Goal: Task Accomplishment & Management: Manage account settings

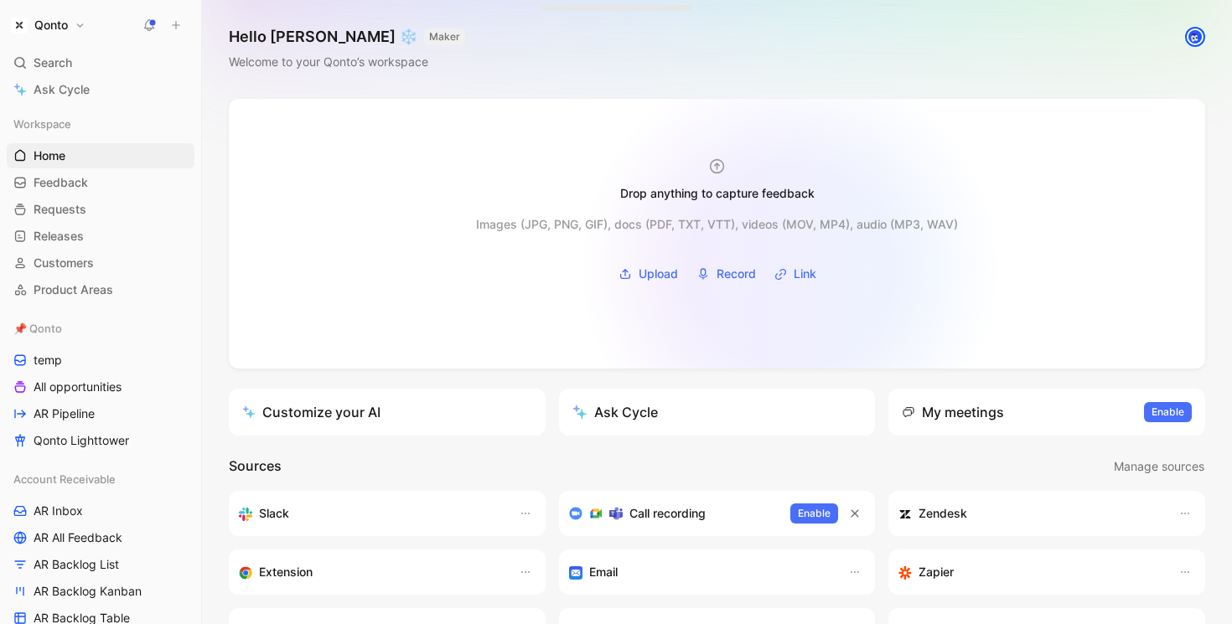
click at [790, 268] on button "Link" at bounding box center [796, 273] width 54 height 25
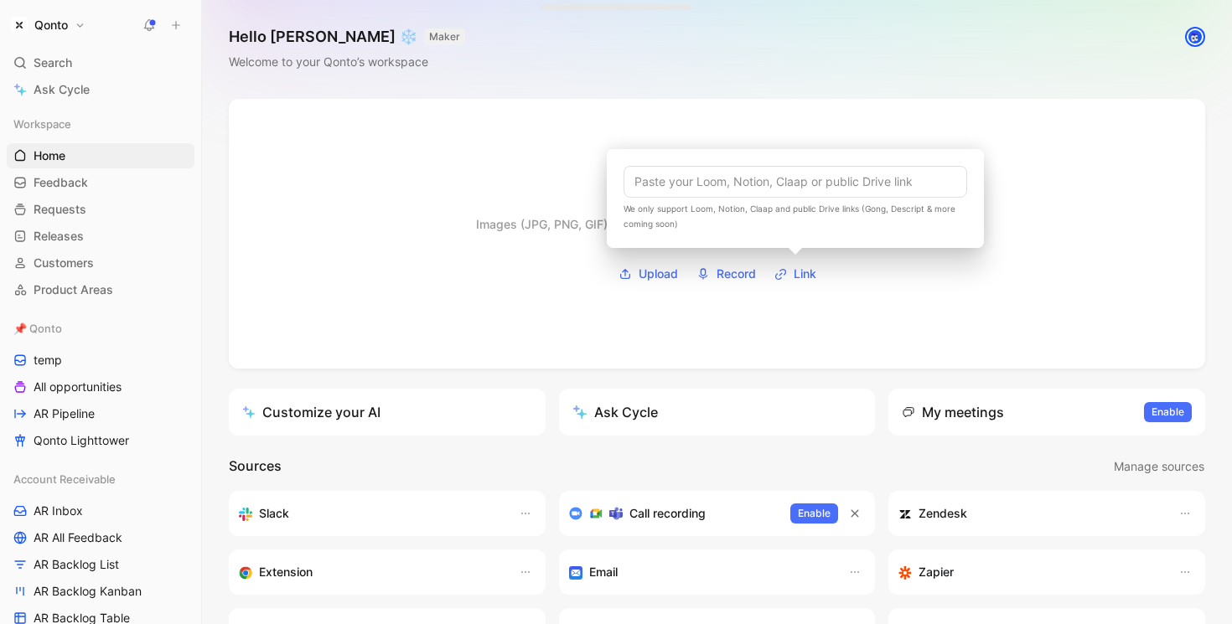
type input "[URL][DOMAIN_NAME]"
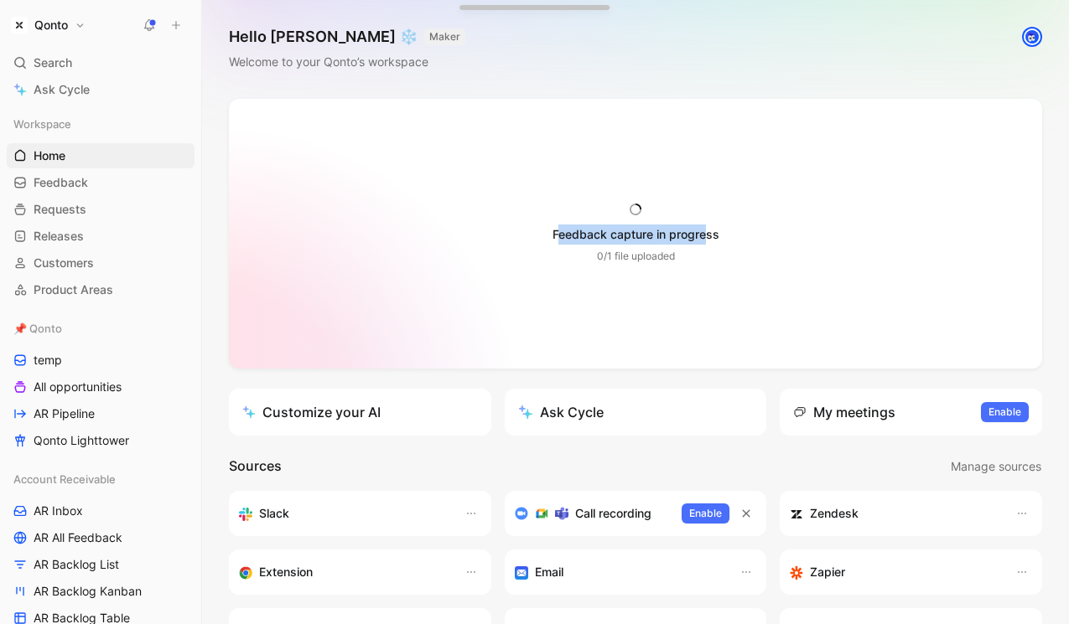
drag, startPoint x: 707, startPoint y: 235, endPoint x: 561, endPoint y: 235, distance: 146.7
click at [561, 235] on div "Feedback capture in progress" at bounding box center [635, 235] width 167 height 20
drag, startPoint x: 717, startPoint y: 238, endPoint x: 552, endPoint y: 238, distance: 165.1
click at [552, 238] on div "Feedback capture in progress" at bounding box center [635, 235] width 167 height 20
click at [747, 380] on div "Feedback capture in progress 0/1 file uploaded Images (JPG, PNG, GIF), docs (PD…" at bounding box center [635, 524] width 867 height 850
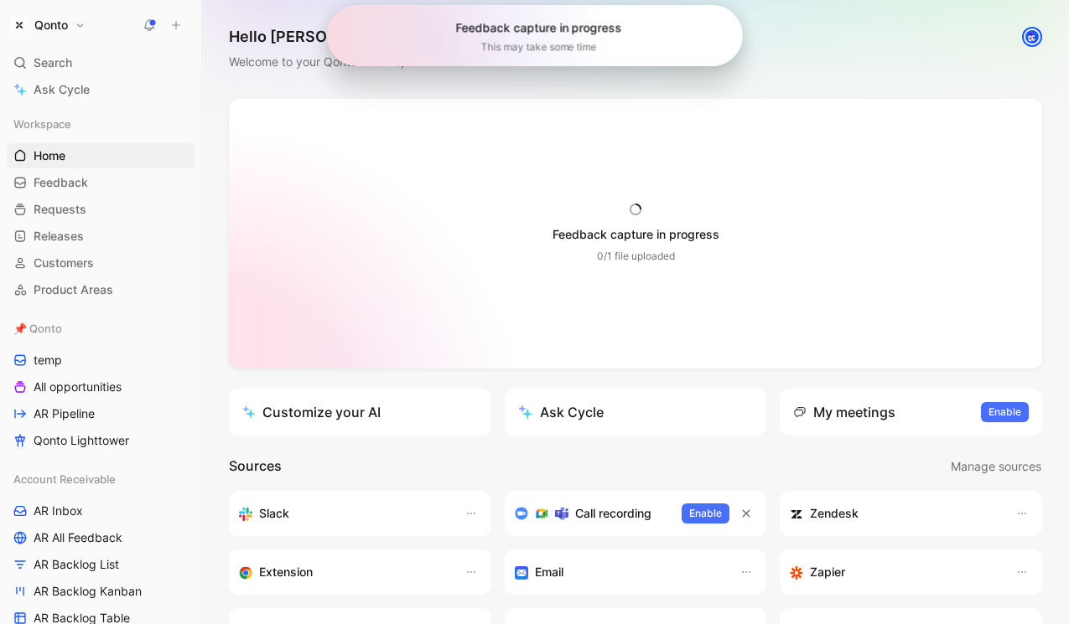
click at [480, 5] on div at bounding box center [534, 35] width 416 height 61
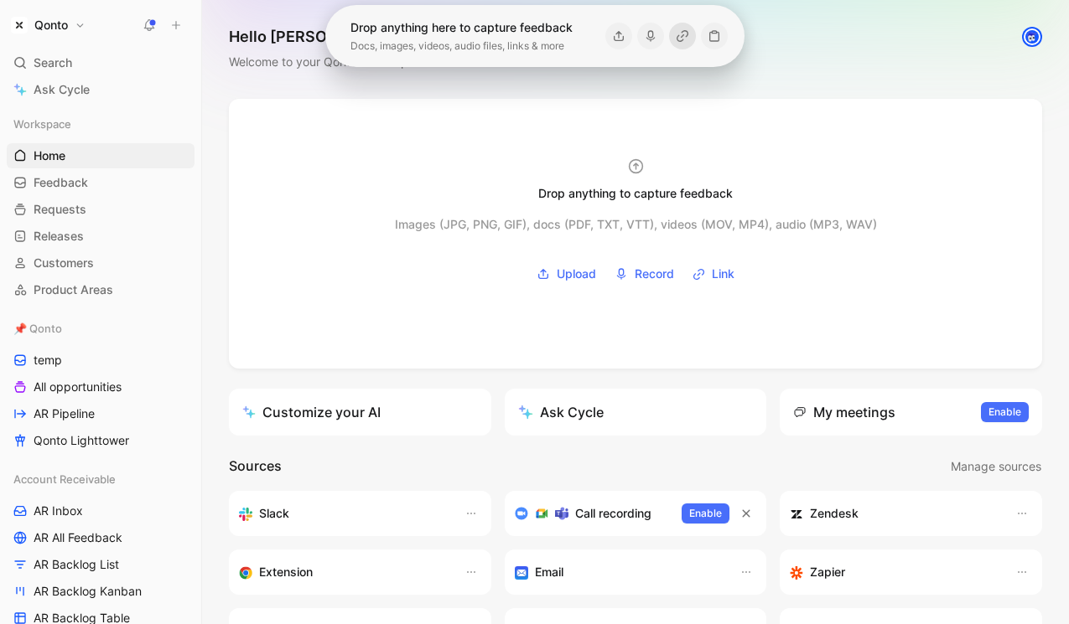
click at [686, 29] on icon "button" at bounding box center [681, 35] width 13 height 13
type input "[URL][DOMAIN_NAME]"
click at [676, 38] on icon "button" at bounding box center [679, 36] width 9 height 7
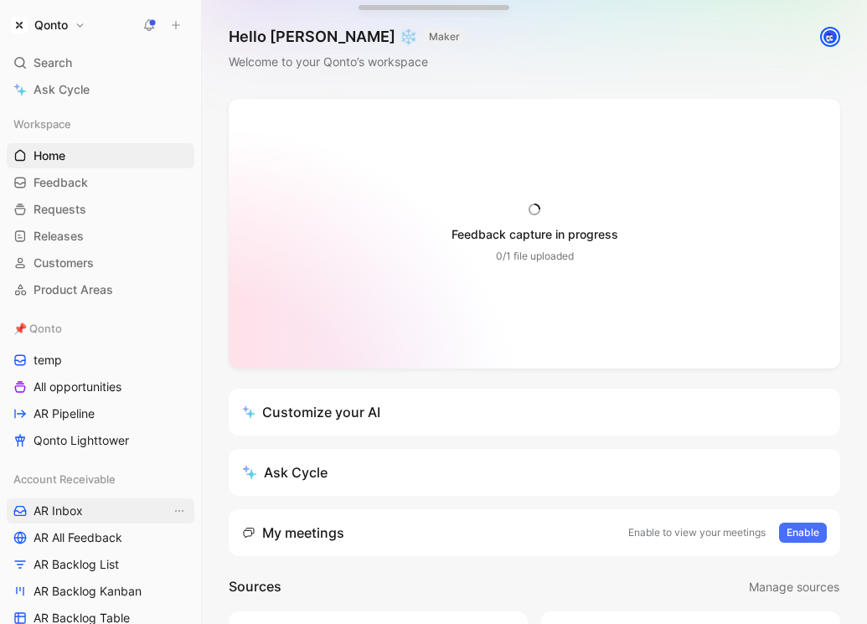
scroll to position [437, 0]
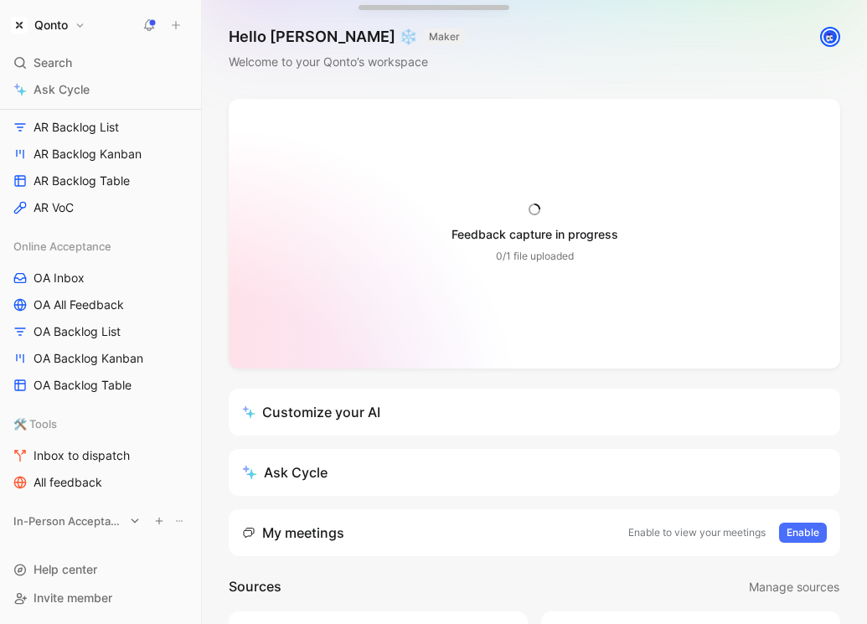
click at [78, 524] on span "In-Person Acceptance" at bounding box center [68, 521] width 111 height 17
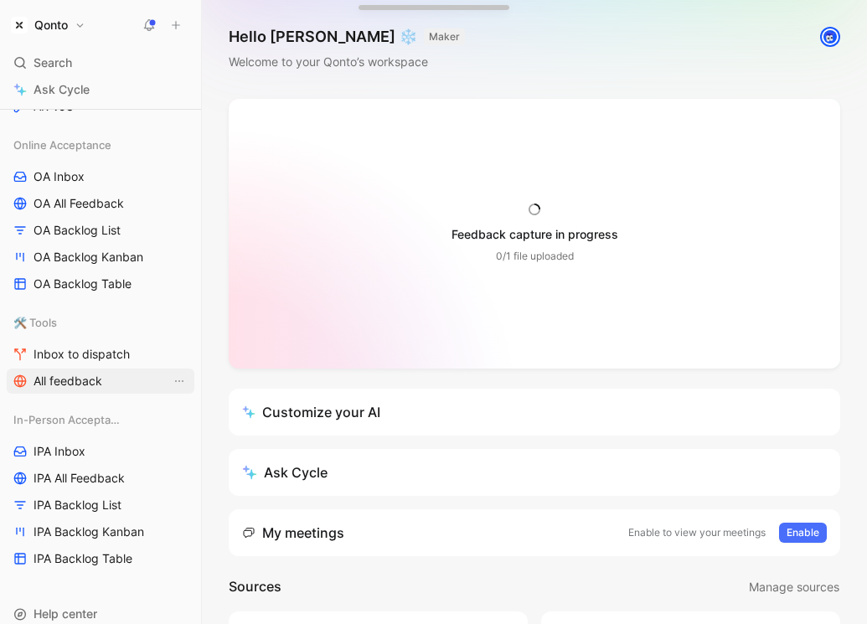
scroll to position [495, 0]
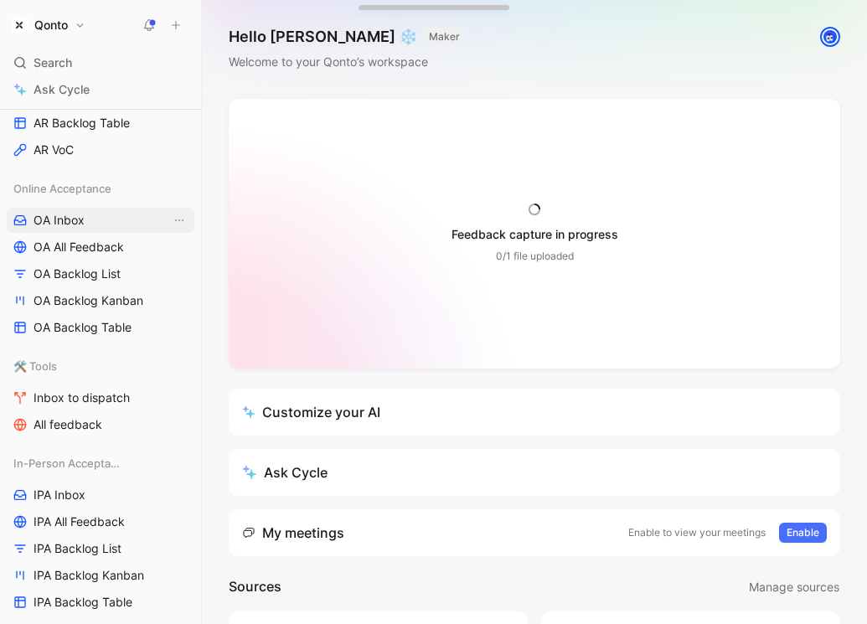
click at [83, 223] on span "OA Inbox" at bounding box center [59, 220] width 51 height 17
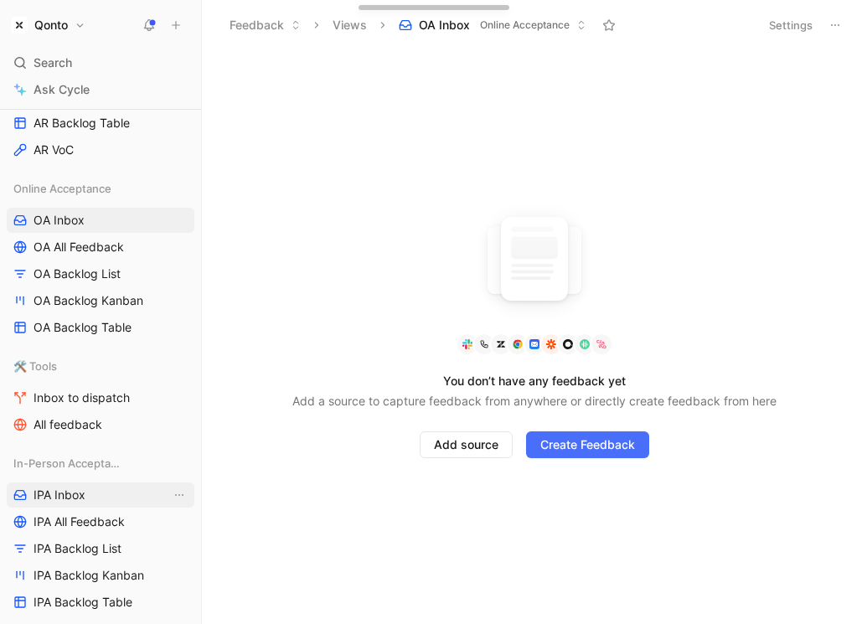
scroll to position [520, 0]
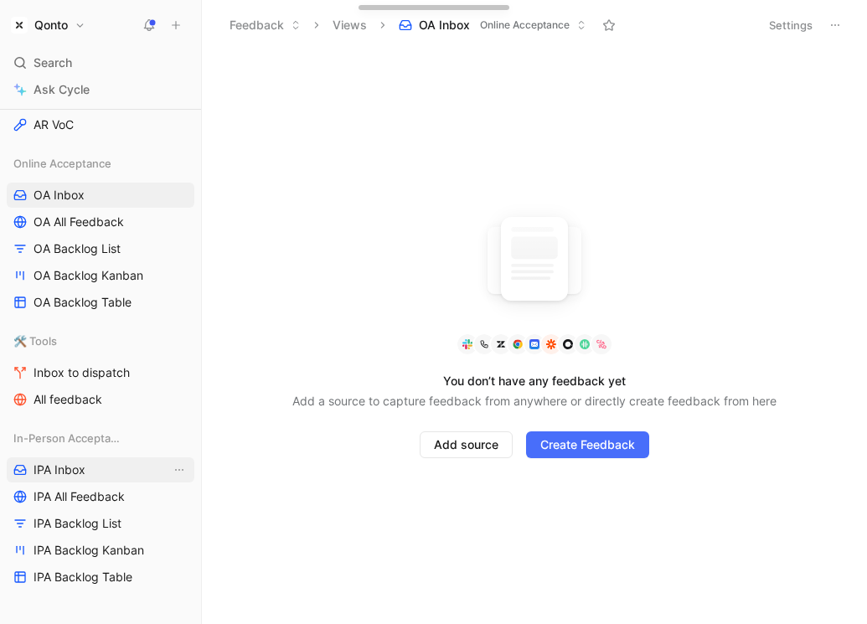
click at [91, 460] on link "IPA Inbox" at bounding box center [101, 470] width 188 height 25
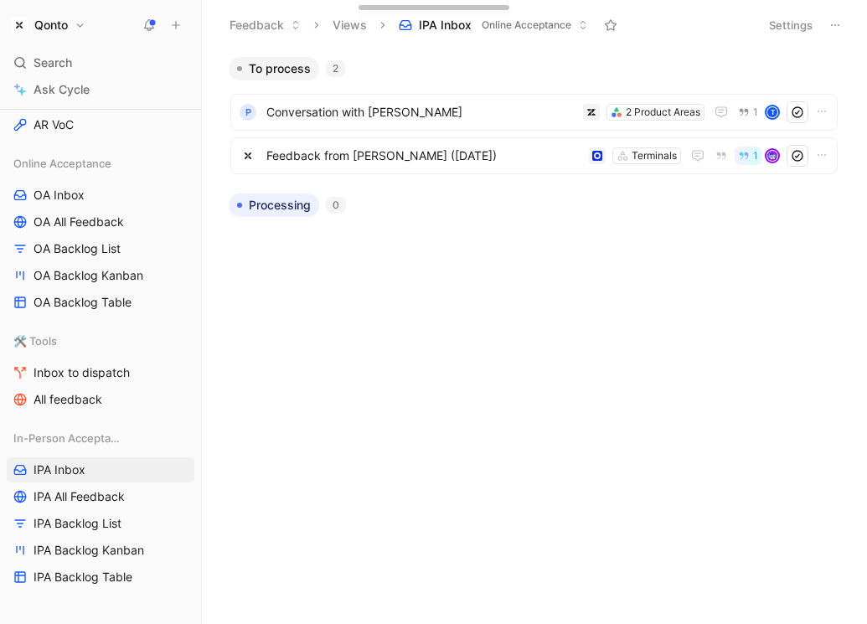
scroll to position [377, 0]
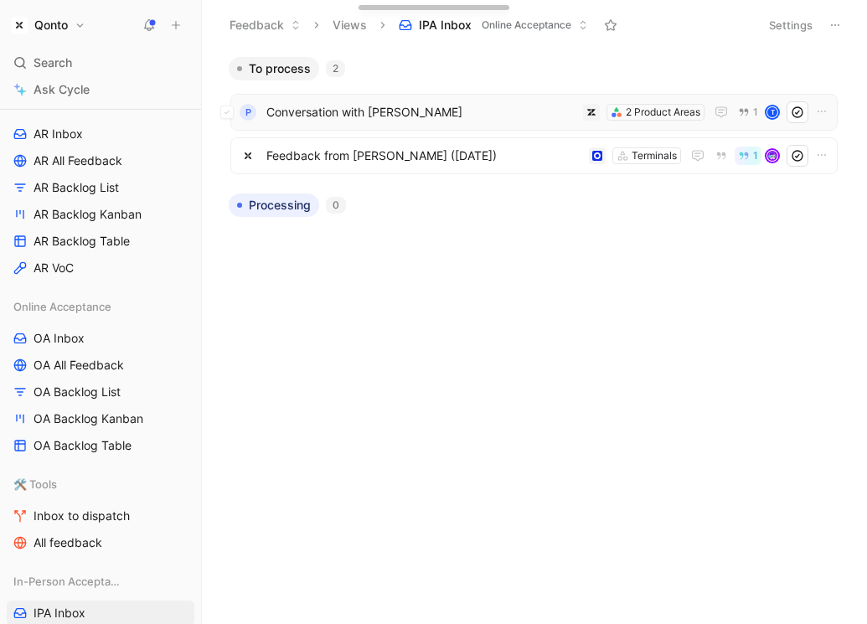
click at [445, 116] on span "Conversation with [PERSON_NAME]" at bounding box center [422, 112] width 310 height 20
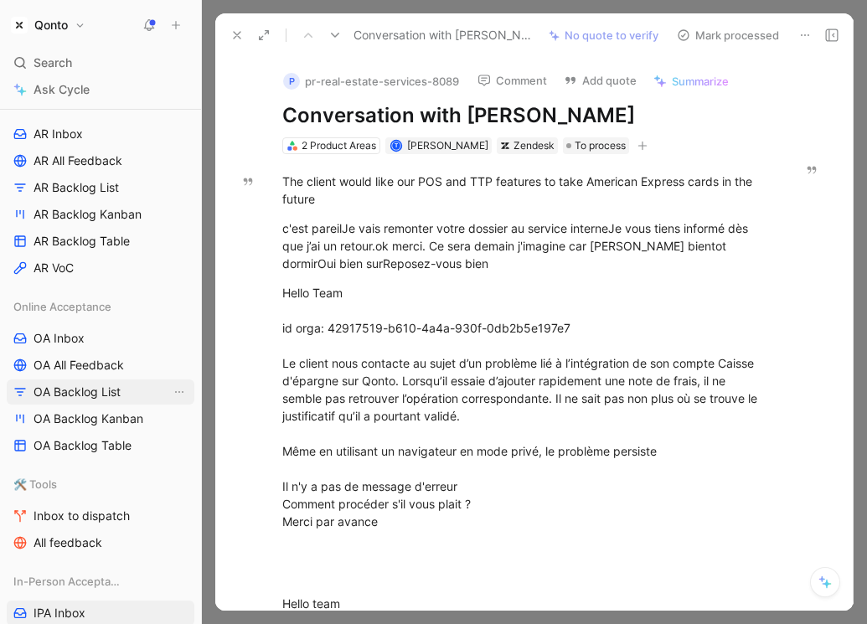
click at [63, 389] on span "OA Backlog List" at bounding box center [77, 392] width 87 height 17
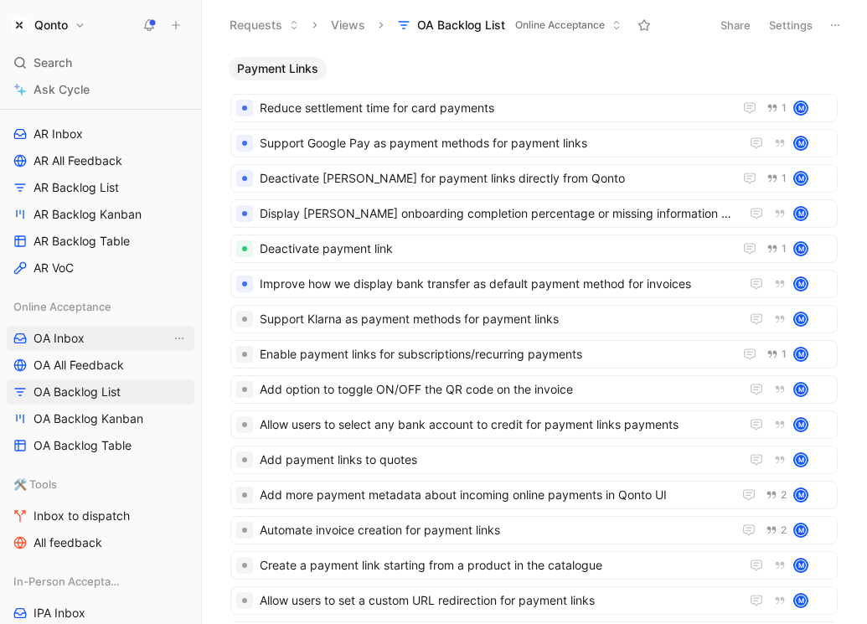
click at [75, 340] on span "OA Inbox" at bounding box center [59, 338] width 51 height 17
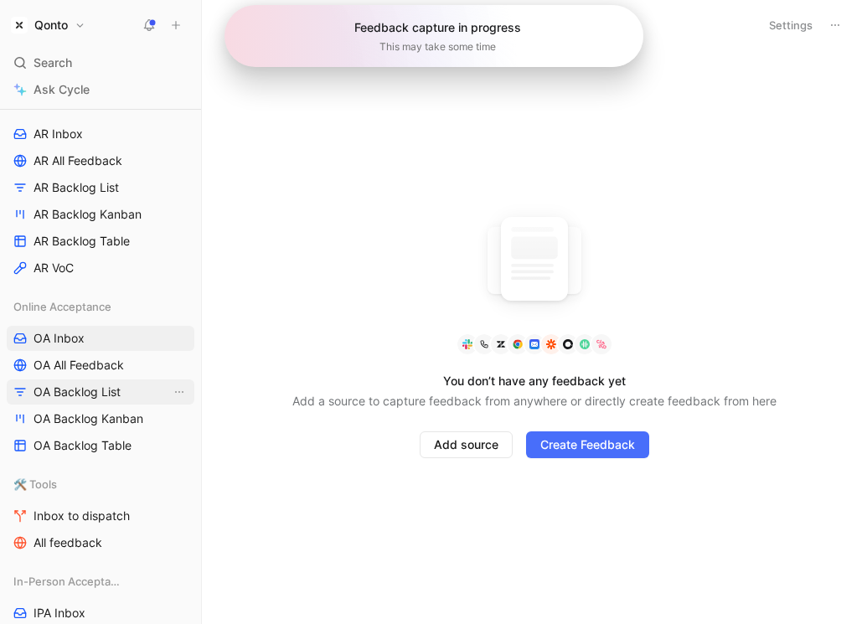
click at [72, 395] on span "OA Backlog List" at bounding box center [77, 392] width 87 height 17
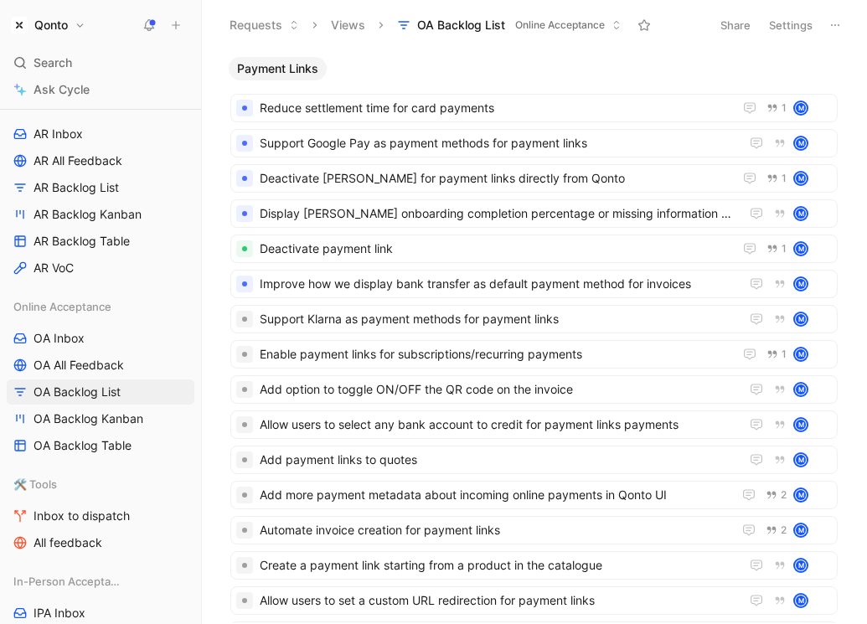
click at [75, 24] on button "Qonto" at bounding box center [48, 24] width 83 height 23
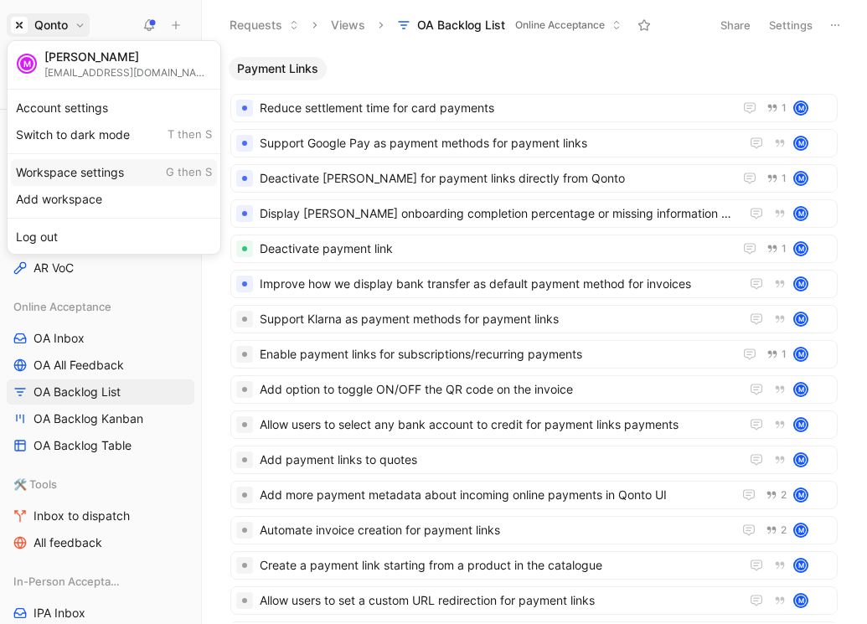
click at [96, 179] on div "Workspace settings G then S" at bounding box center [114, 172] width 206 height 27
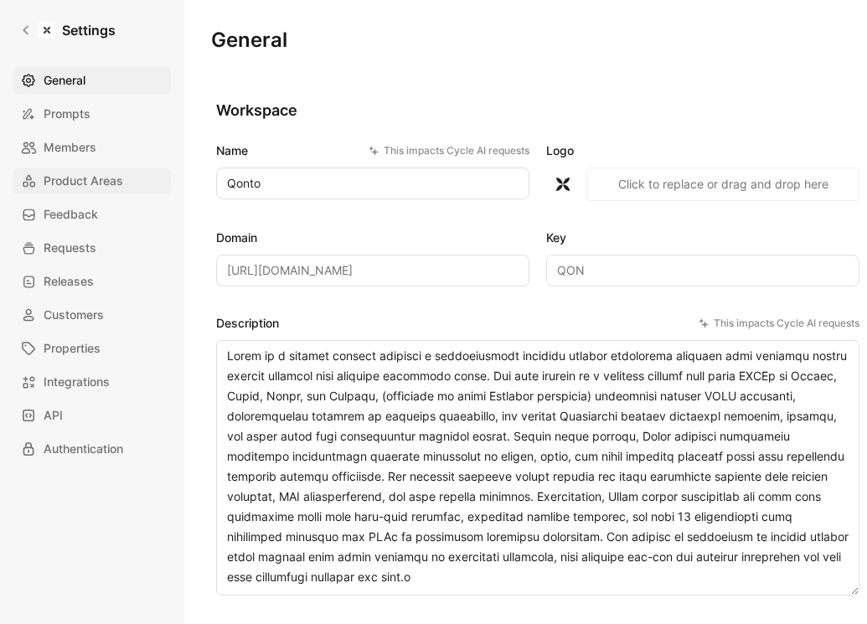
click at [80, 189] on span "Product Areas" at bounding box center [84, 181] width 80 height 20
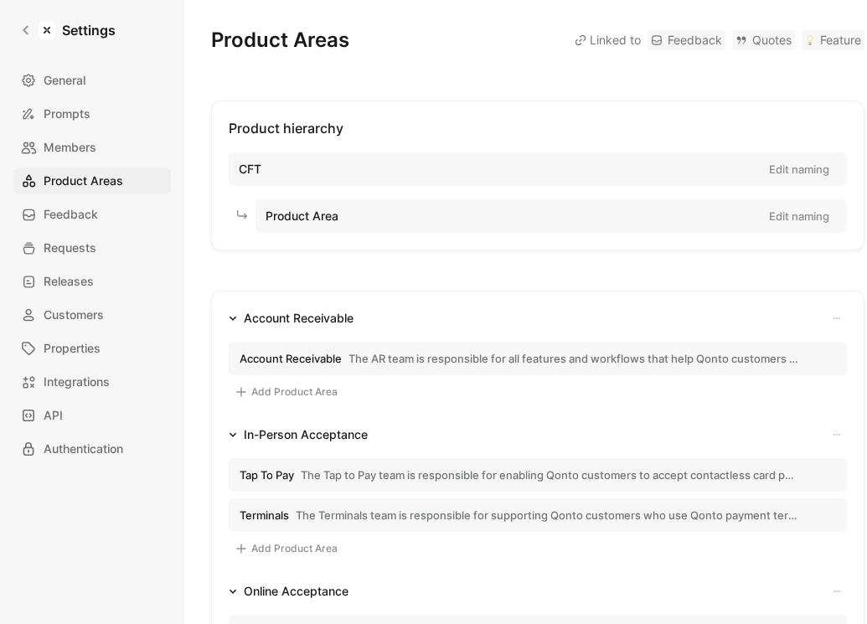
click at [373, 346] on button "Account Receivable The AR team is responsible for all features and workflows th…" at bounding box center [538, 359] width 618 height 34
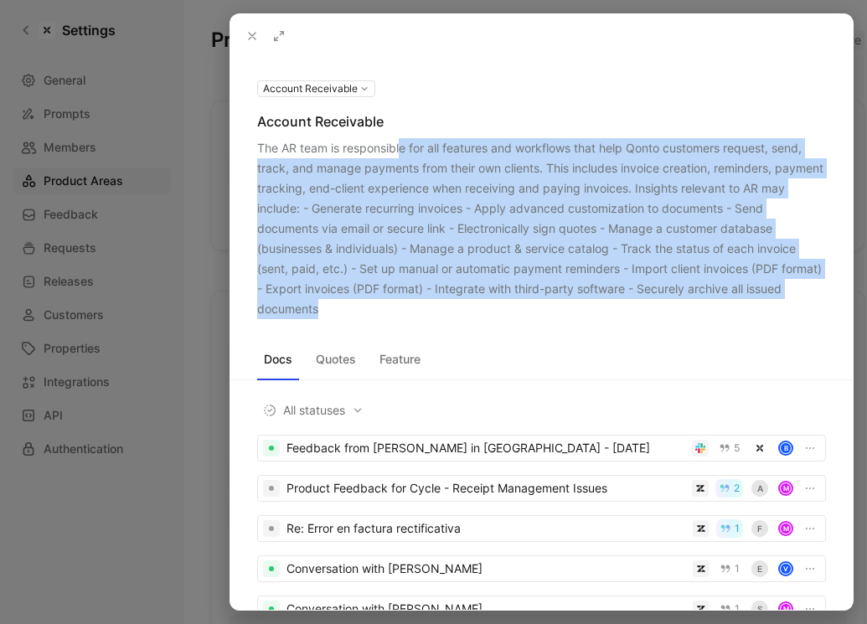
click at [400, 302] on div "The AR team is responsible for all features and workflows that help Qonto custo…" at bounding box center [541, 228] width 569 height 181
click at [396, 323] on div "Docs Quotes Feature All statuses Feedback from [PERSON_NAME] in Slack - [DATE] …" at bounding box center [541, 464] width 623 height 291
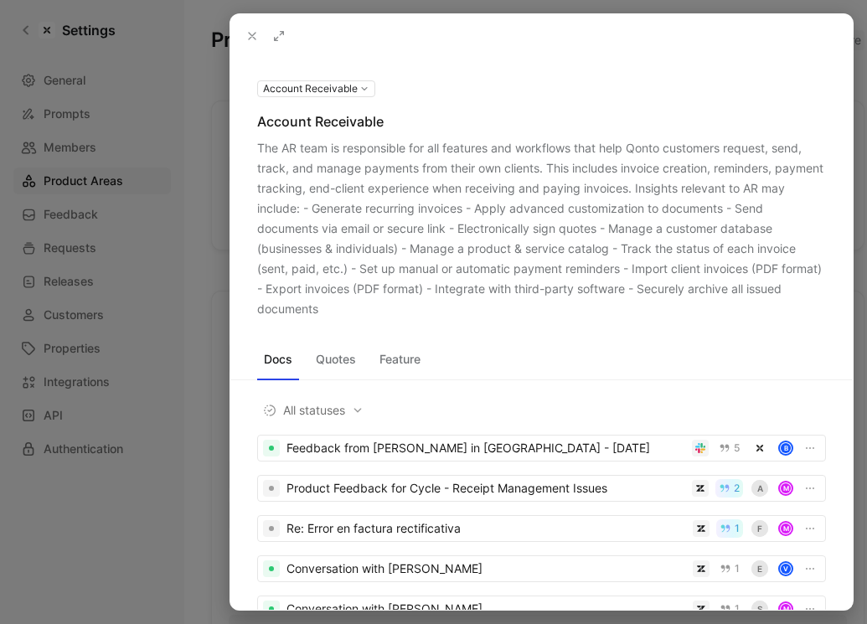
click at [246, 30] on icon at bounding box center [252, 35] width 13 height 13
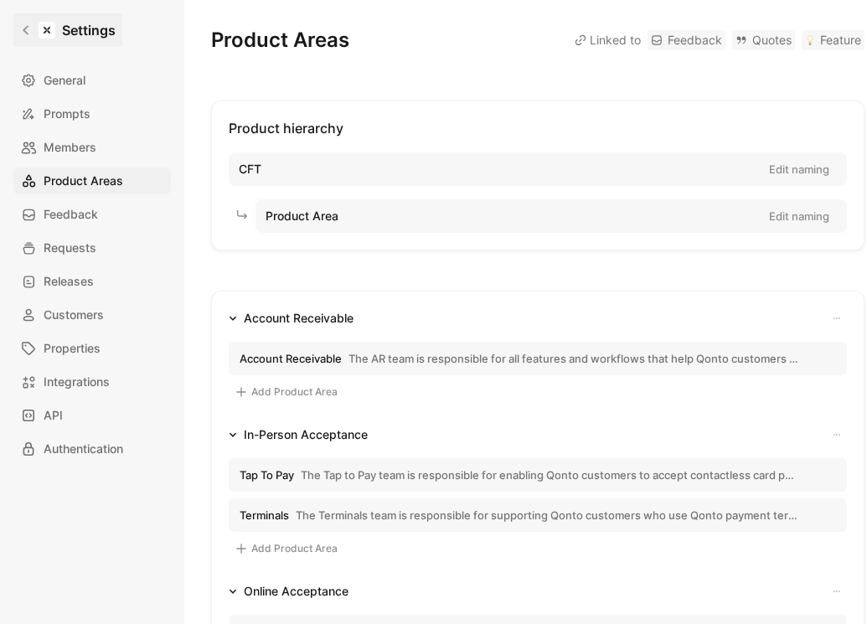
click at [24, 34] on icon at bounding box center [26, 30] width 12 height 12
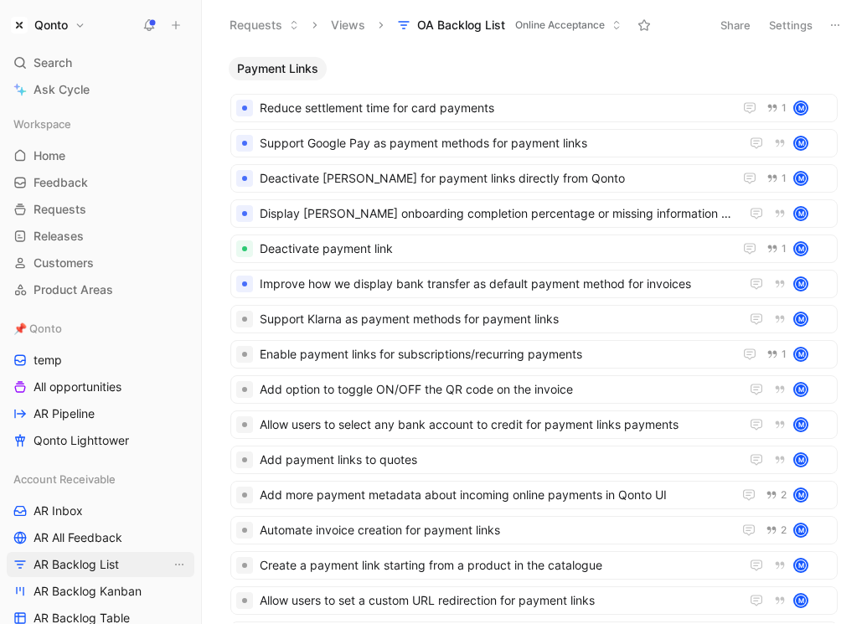
click at [61, 567] on span "AR Backlog List" at bounding box center [76, 564] width 85 height 17
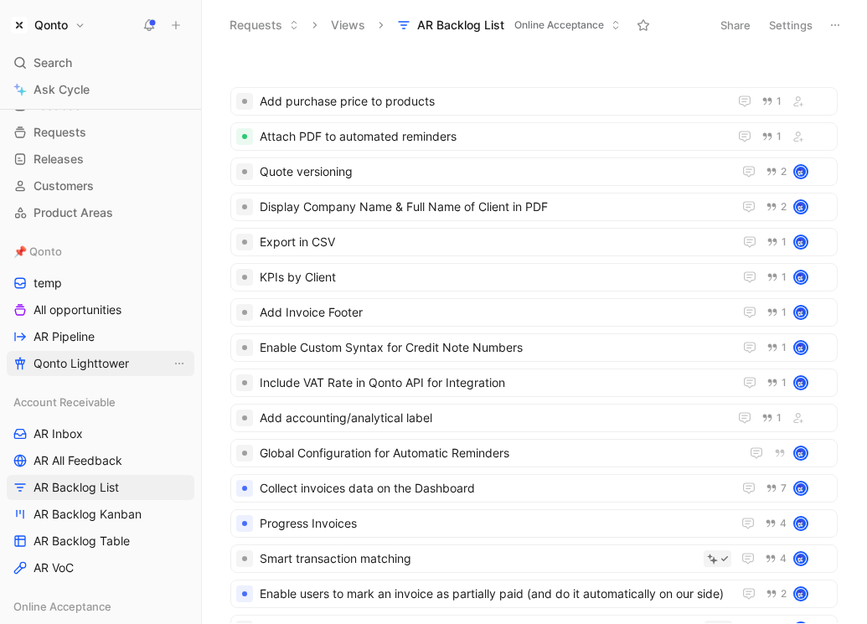
scroll to position [142, 0]
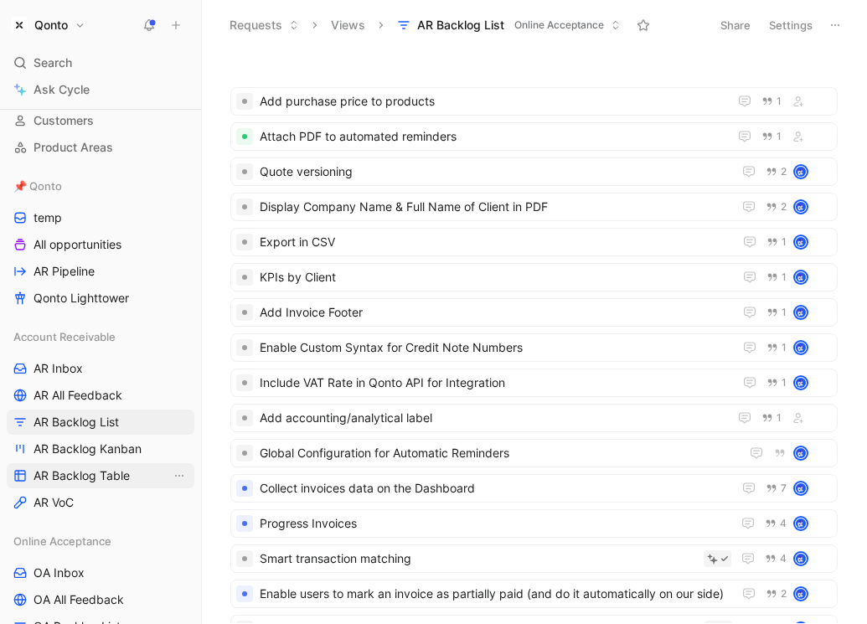
click at [89, 468] on span "AR Backlog Table" at bounding box center [82, 476] width 96 height 17
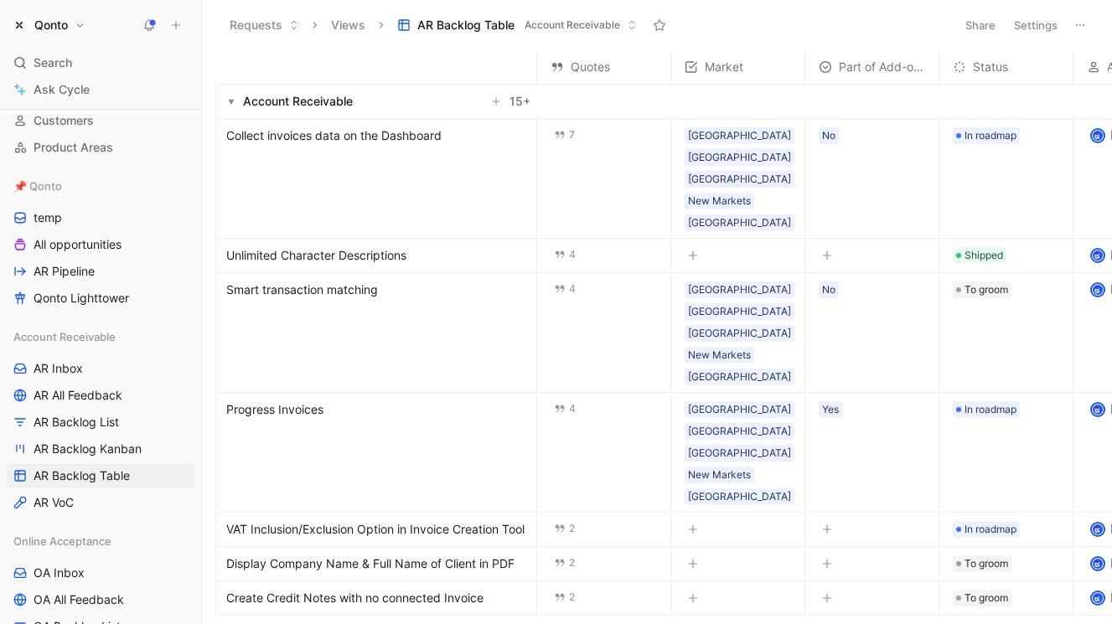
click at [44, 27] on h1 "Qonto" at bounding box center [51, 25] width 34 height 15
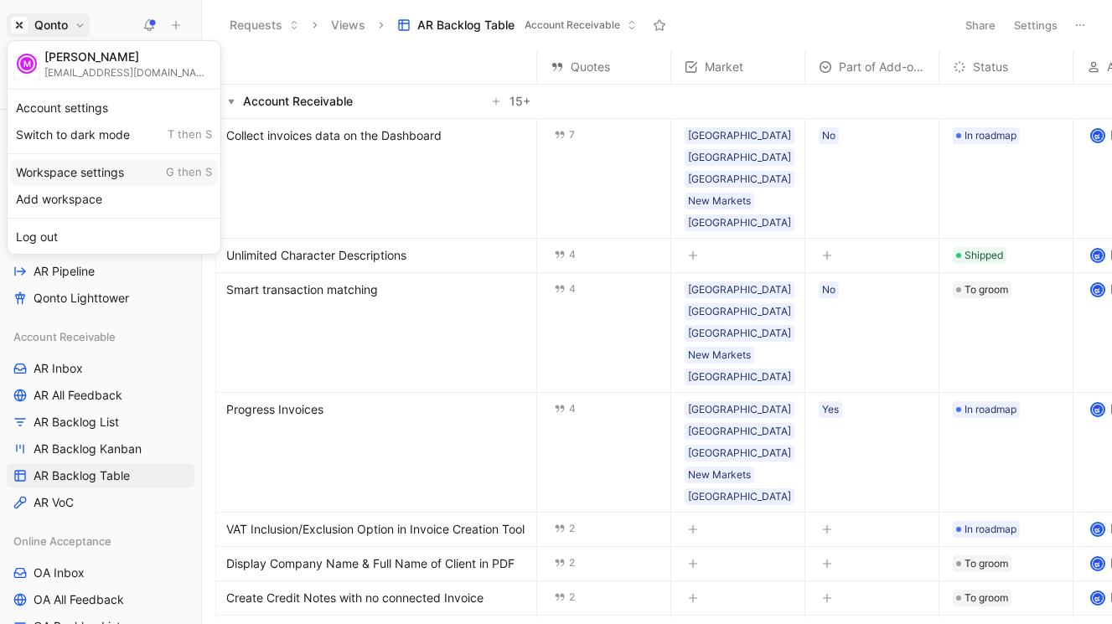
click at [105, 173] on div "Workspace settings G then S" at bounding box center [114, 172] width 206 height 27
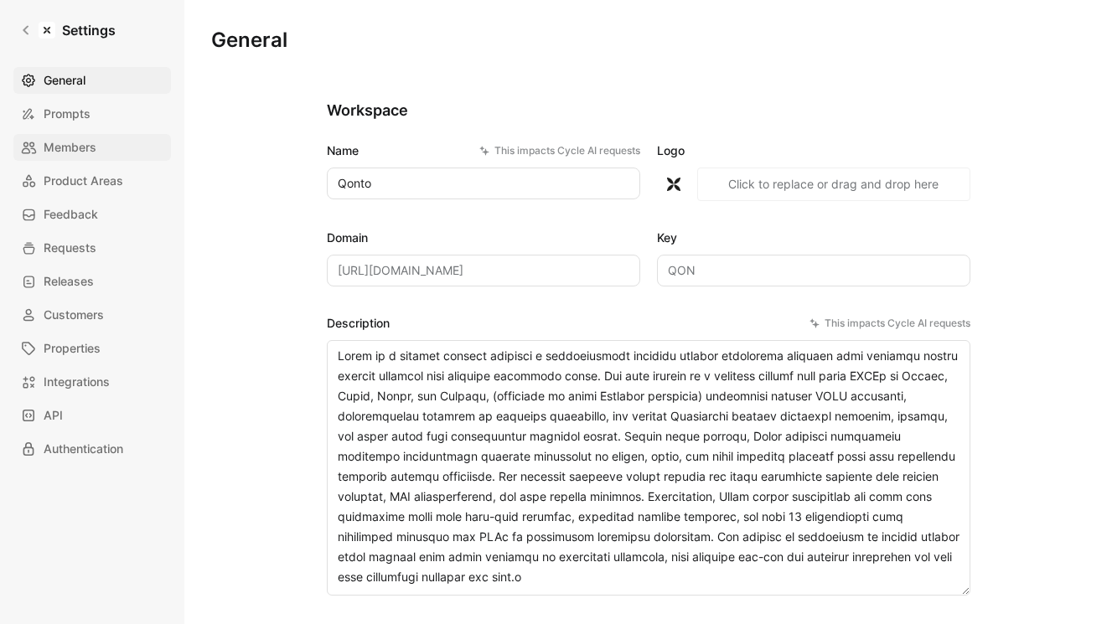
click at [104, 136] on link "Members" at bounding box center [92, 147] width 158 height 27
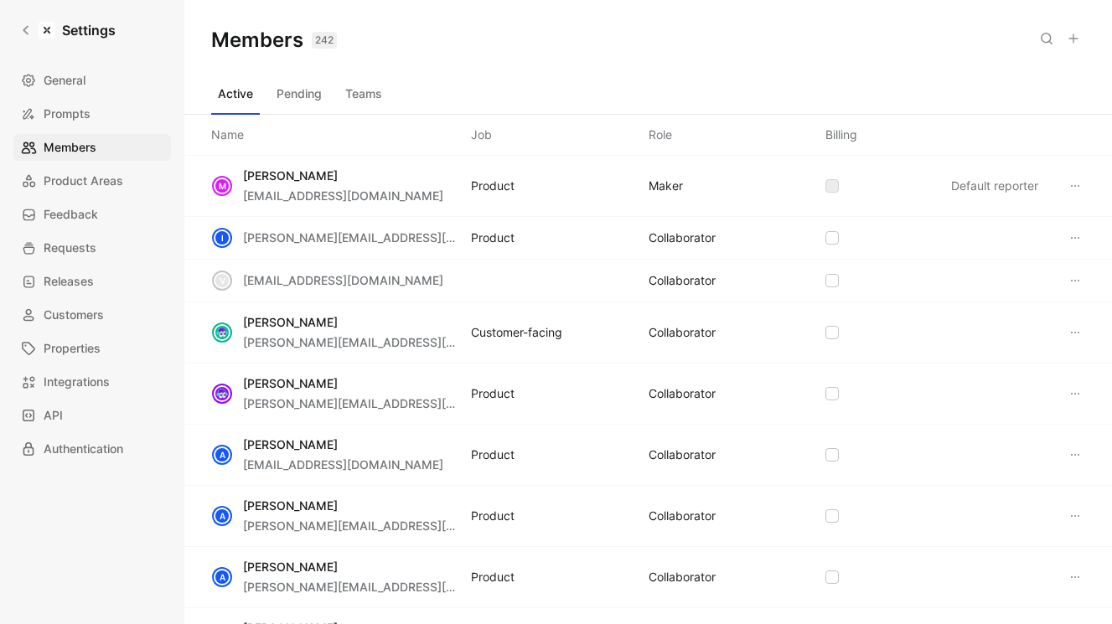
click at [363, 95] on button "Teams" at bounding box center [364, 93] width 50 height 27
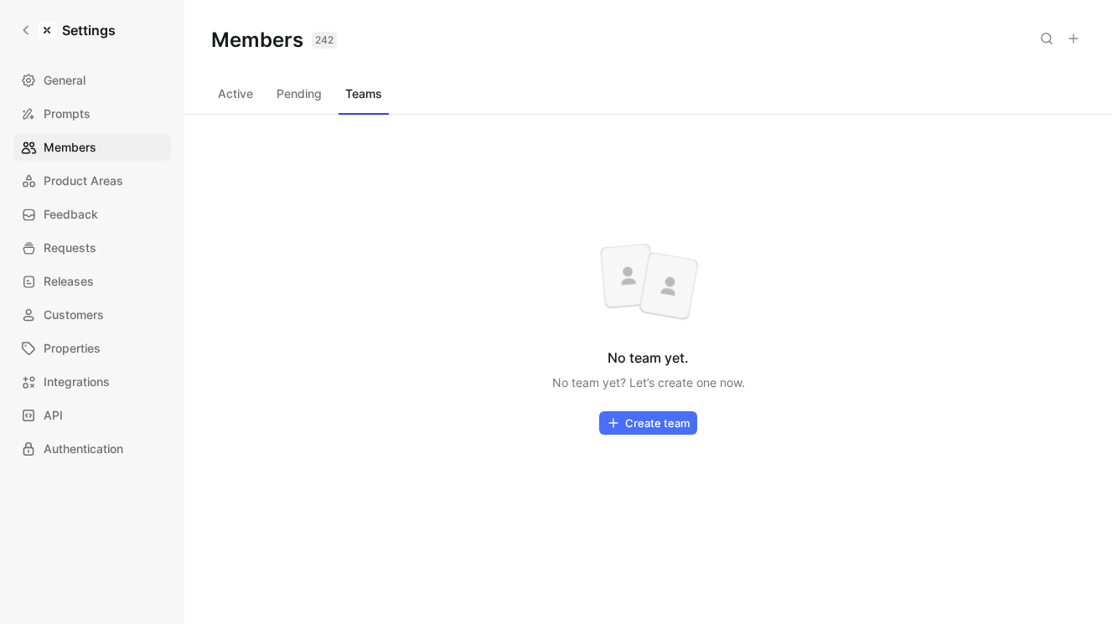
click at [295, 97] on button "Pending" at bounding box center [299, 93] width 59 height 27
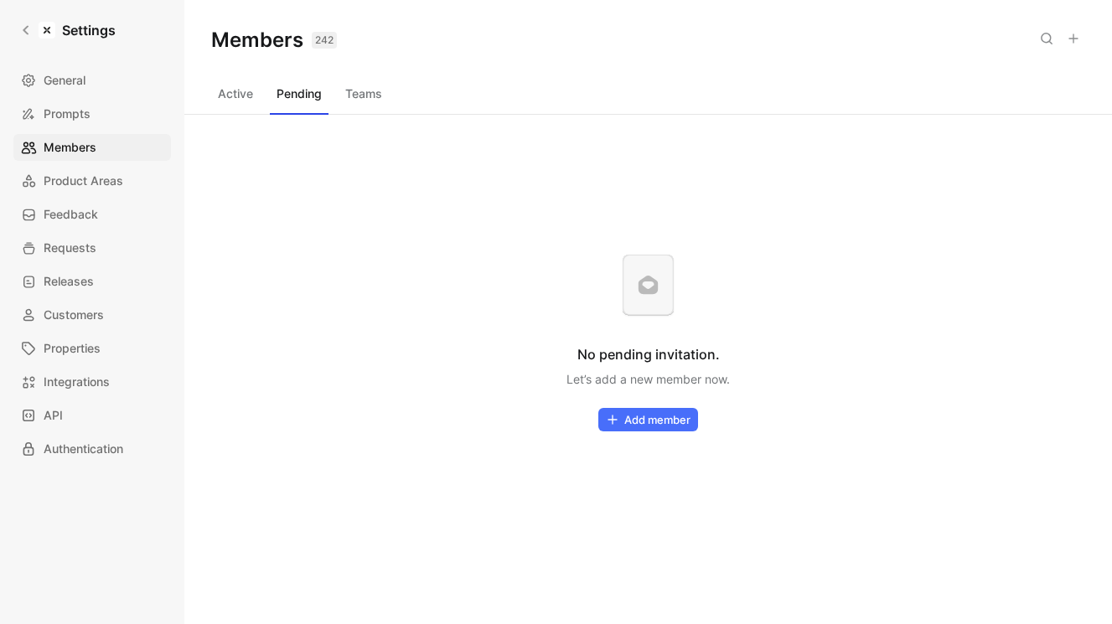
click at [349, 93] on button "Teams" at bounding box center [364, 93] width 50 height 27
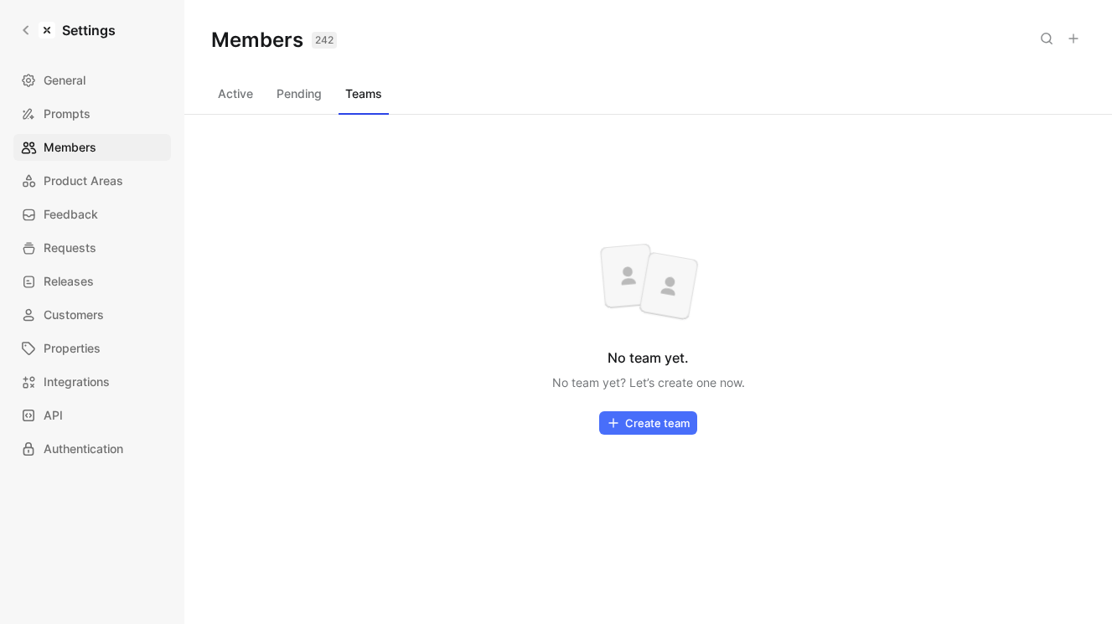
click at [1068, 35] on button at bounding box center [1073, 38] width 23 height 23
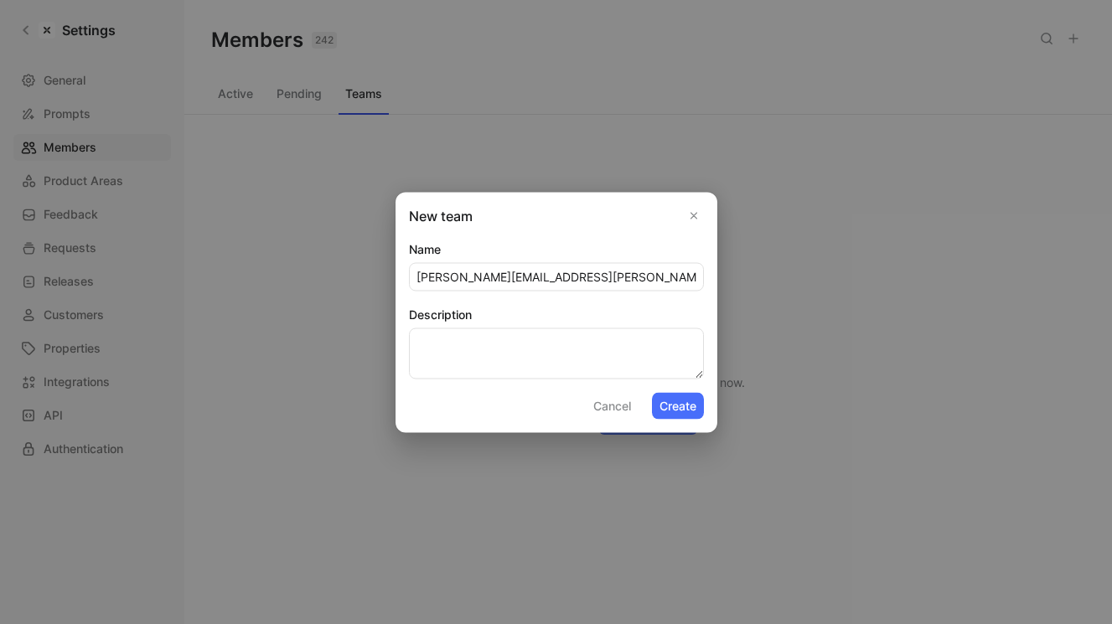
type input "[PERSON_NAME][EMAIL_ADDRESS][PERSON_NAME][DOMAIN_NAME]"
click at [571, 355] on textarea "Description" at bounding box center [556, 353] width 295 height 51
click at [624, 402] on button "Cancel" at bounding box center [612, 405] width 53 height 27
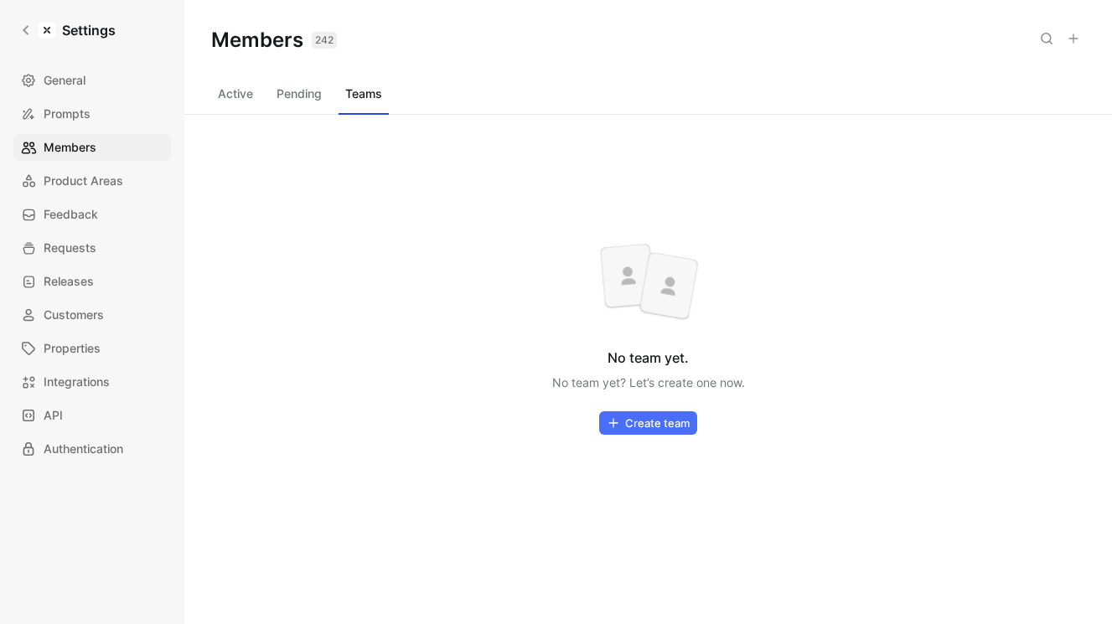
click at [241, 110] on div "Active Pending Teams" at bounding box center [648, 97] width 874 height 34
click at [241, 101] on button "Active" at bounding box center [235, 93] width 49 height 27
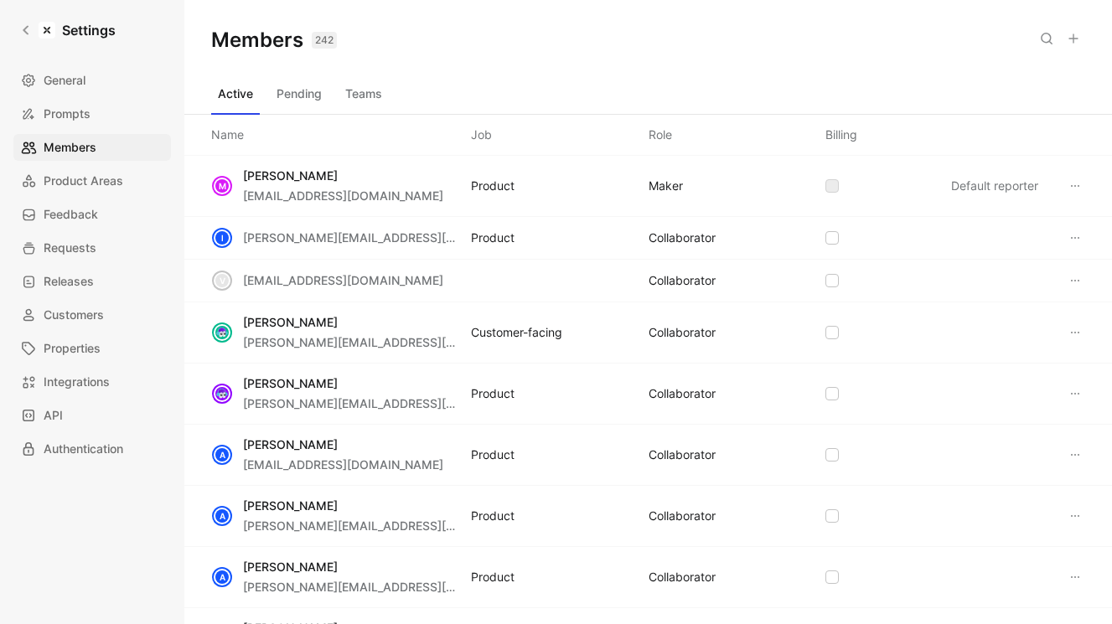
click at [1068, 36] on button at bounding box center [1073, 38] width 23 height 23
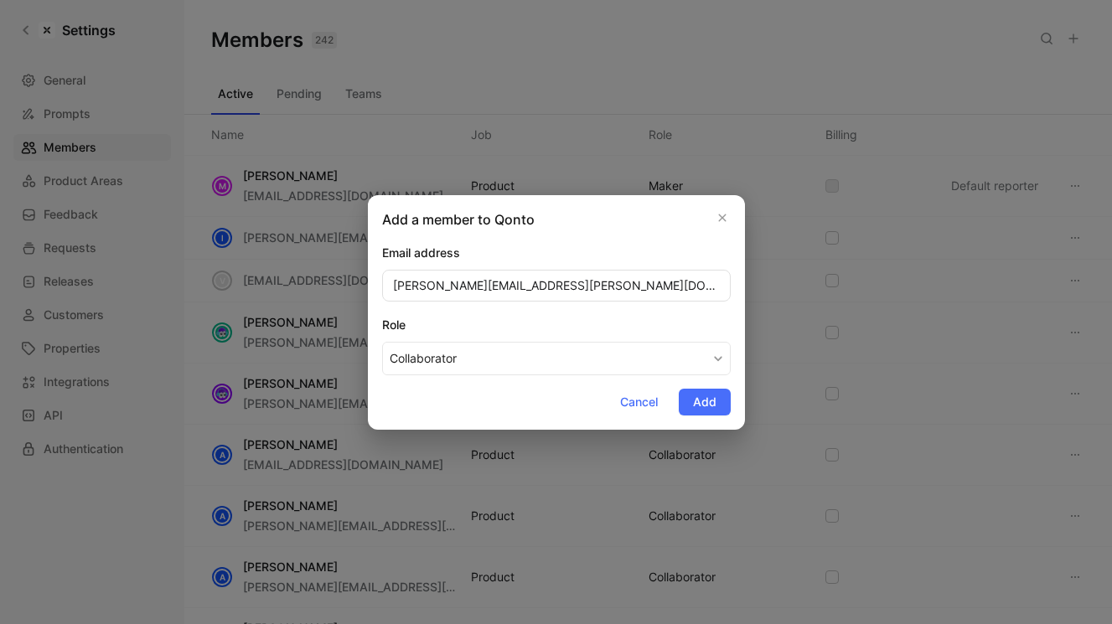
type input "[PERSON_NAME][EMAIL_ADDRESS][PERSON_NAME][DOMAIN_NAME]"
click at [675, 333] on div "Role" at bounding box center [556, 325] width 349 height 20
click at [675, 342] on button "Collaborator" at bounding box center [556, 359] width 349 height 34
click at [702, 399] on span "Add" at bounding box center [704, 402] width 23 height 20
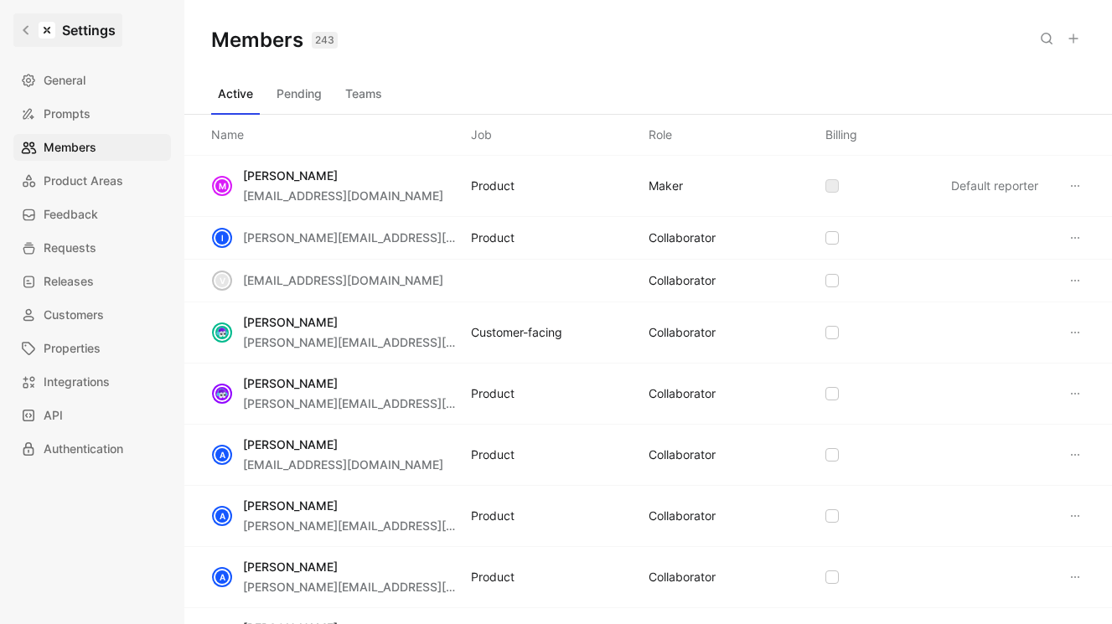
click at [25, 26] on icon at bounding box center [26, 30] width 12 height 12
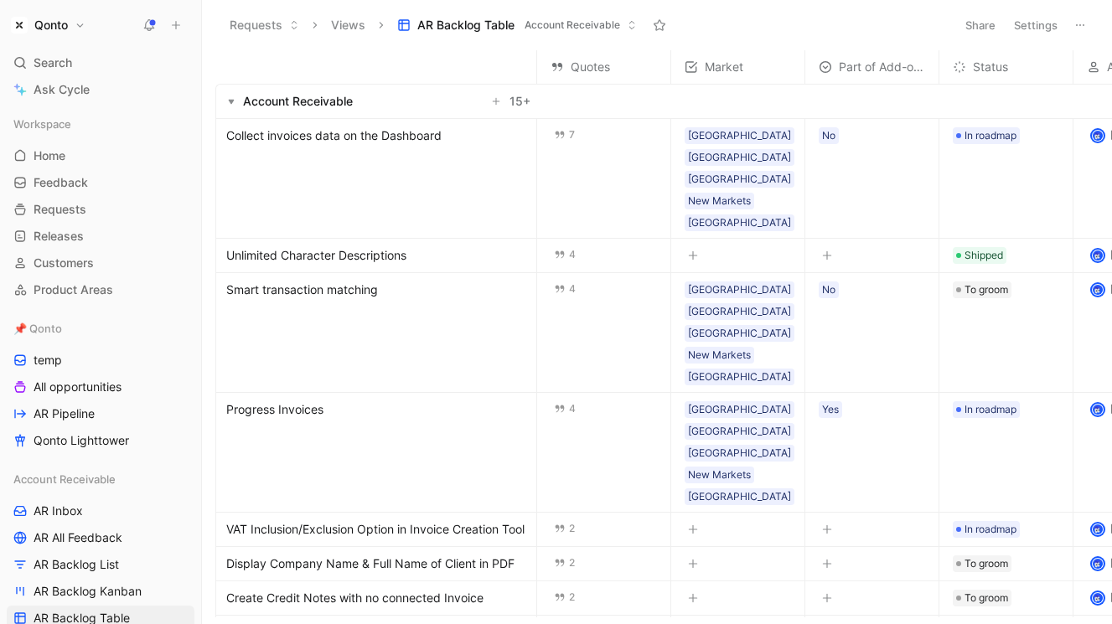
click at [73, 17] on button "Qonto" at bounding box center [48, 24] width 83 height 23
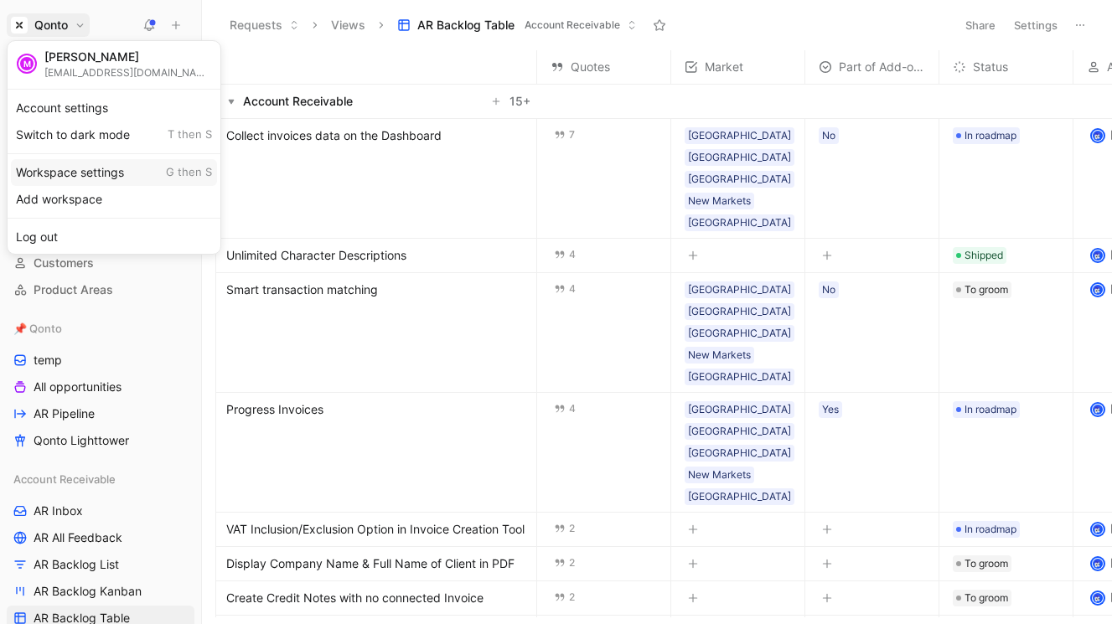
click at [104, 174] on div "Workspace settings G then S" at bounding box center [114, 172] width 206 height 27
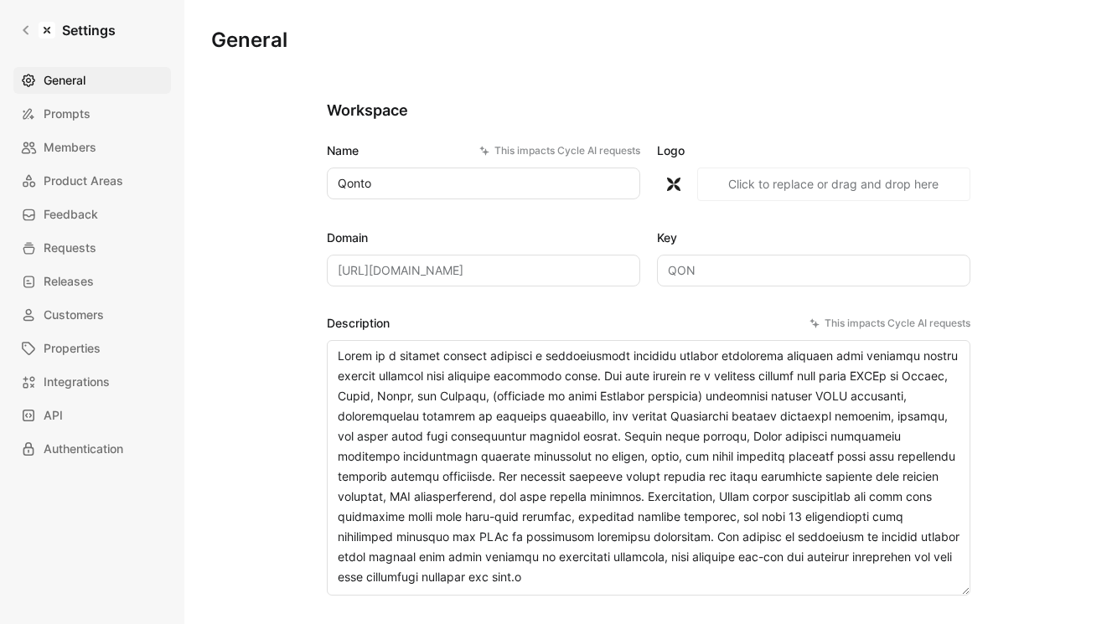
scroll to position [13, 0]
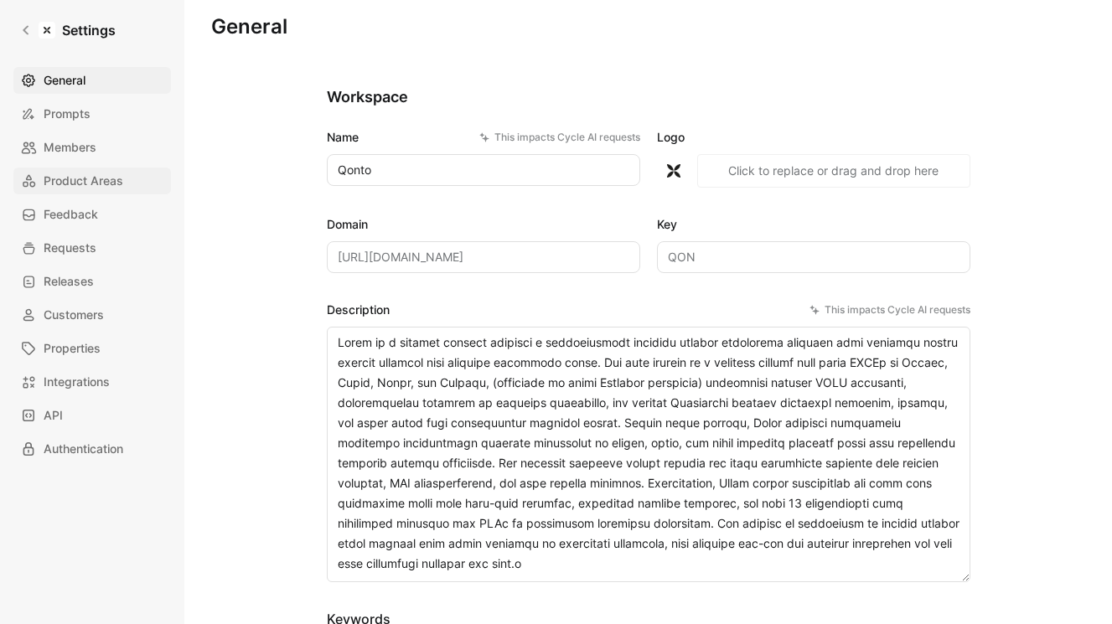
click at [122, 183] on span "Product Areas" at bounding box center [84, 181] width 80 height 20
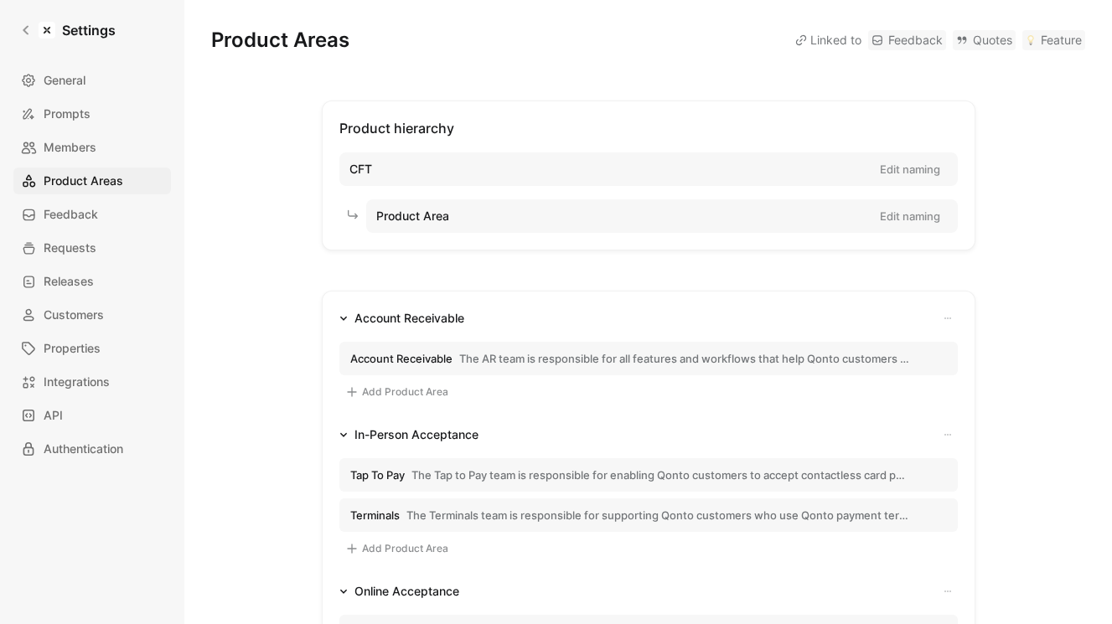
click at [494, 376] on div "Account Receivable The AR team is responsible for all features and workflows th…" at bounding box center [648, 370] width 618 height 83
click at [500, 366] on button "Account Receivable The AR team is responsible for all features and workflows th…" at bounding box center [648, 359] width 618 height 34
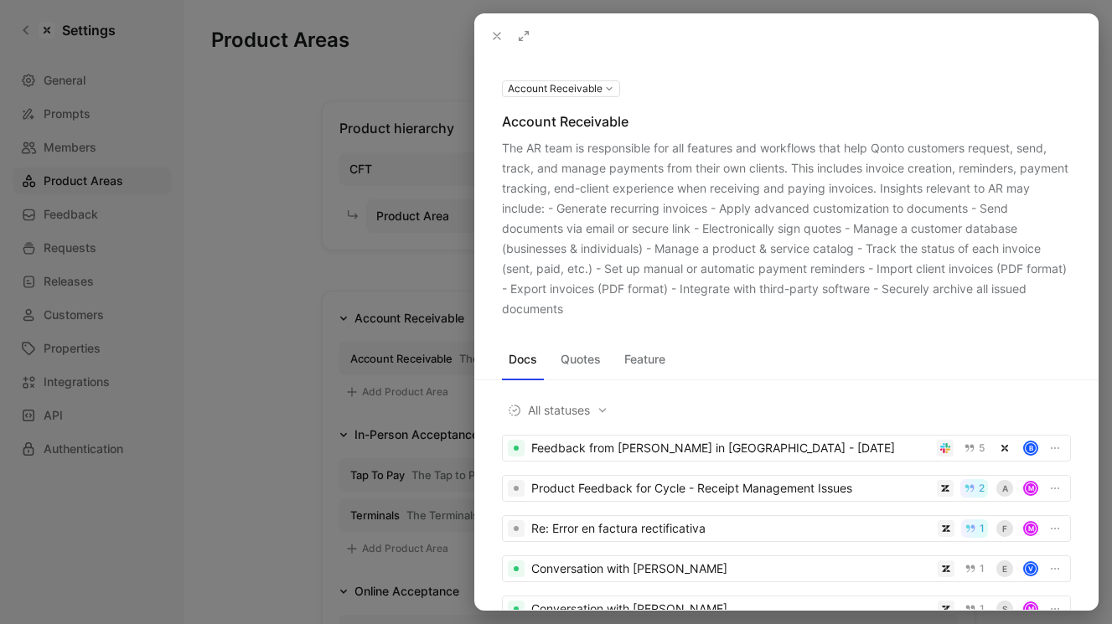
drag, startPoint x: 634, startPoint y: 313, endPoint x: 503, endPoint y: 144, distance: 214.4
click at [503, 144] on div "The AR team is responsible for all features and workflows that help Qonto custo…" at bounding box center [786, 228] width 569 height 181
copy div "The AR team is responsible for all features and workflows that help Qonto custo…"
